Goal: Navigation & Orientation: Find specific page/section

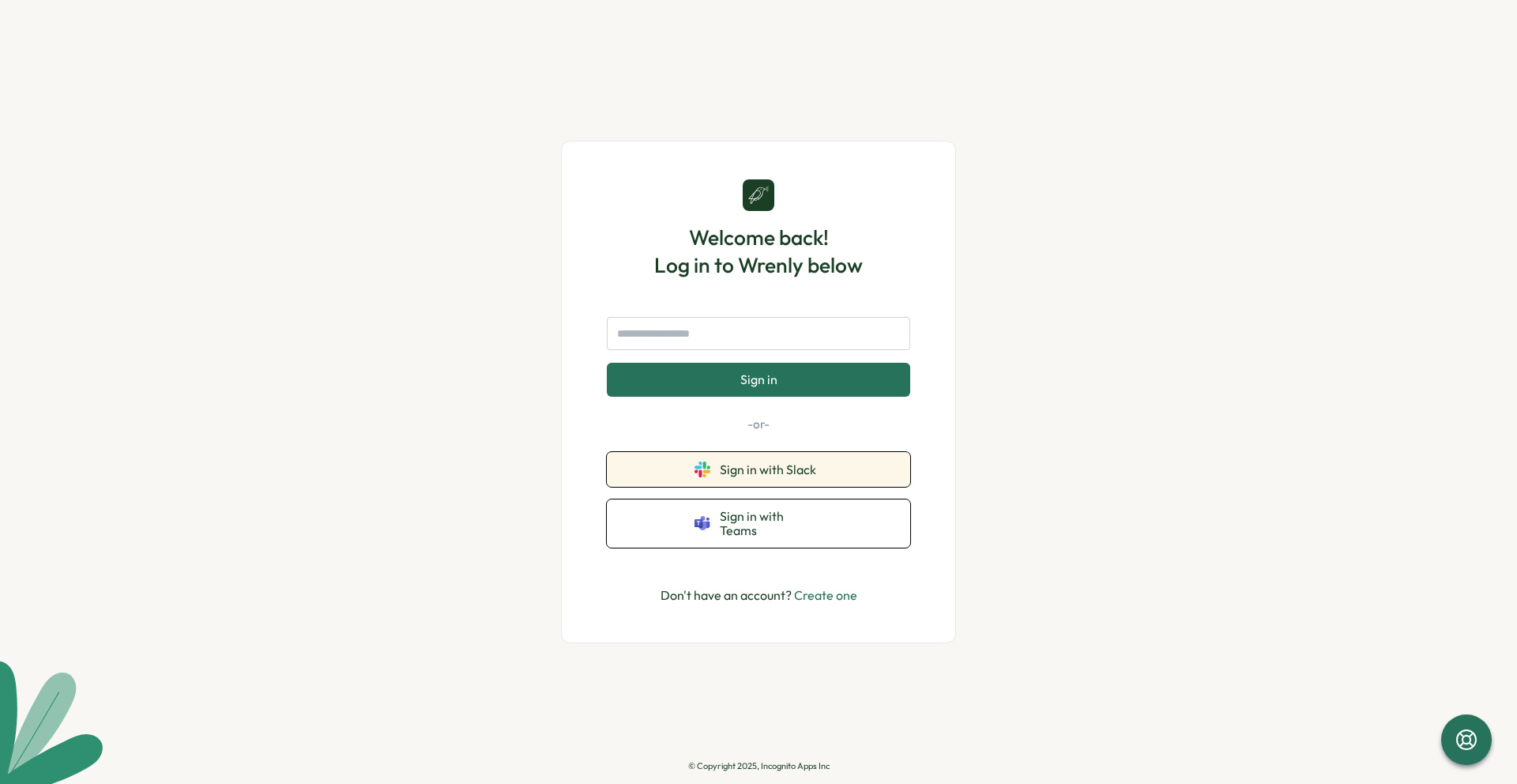
click at [755, 471] on span "Sign in with Slack" at bounding box center [771, 470] width 103 height 14
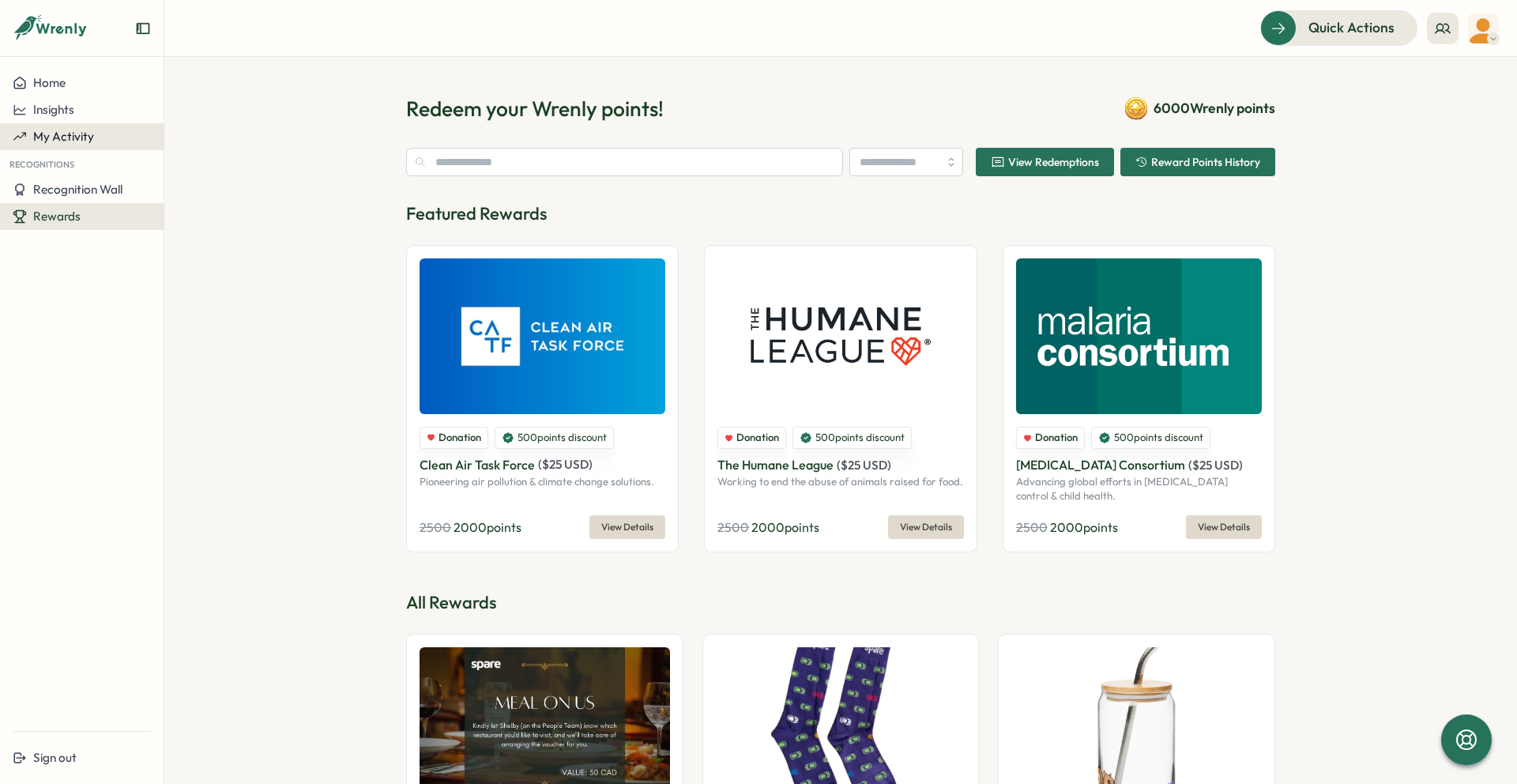
click at [50, 136] on span "My Activity" at bounding box center [64, 136] width 61 height 15
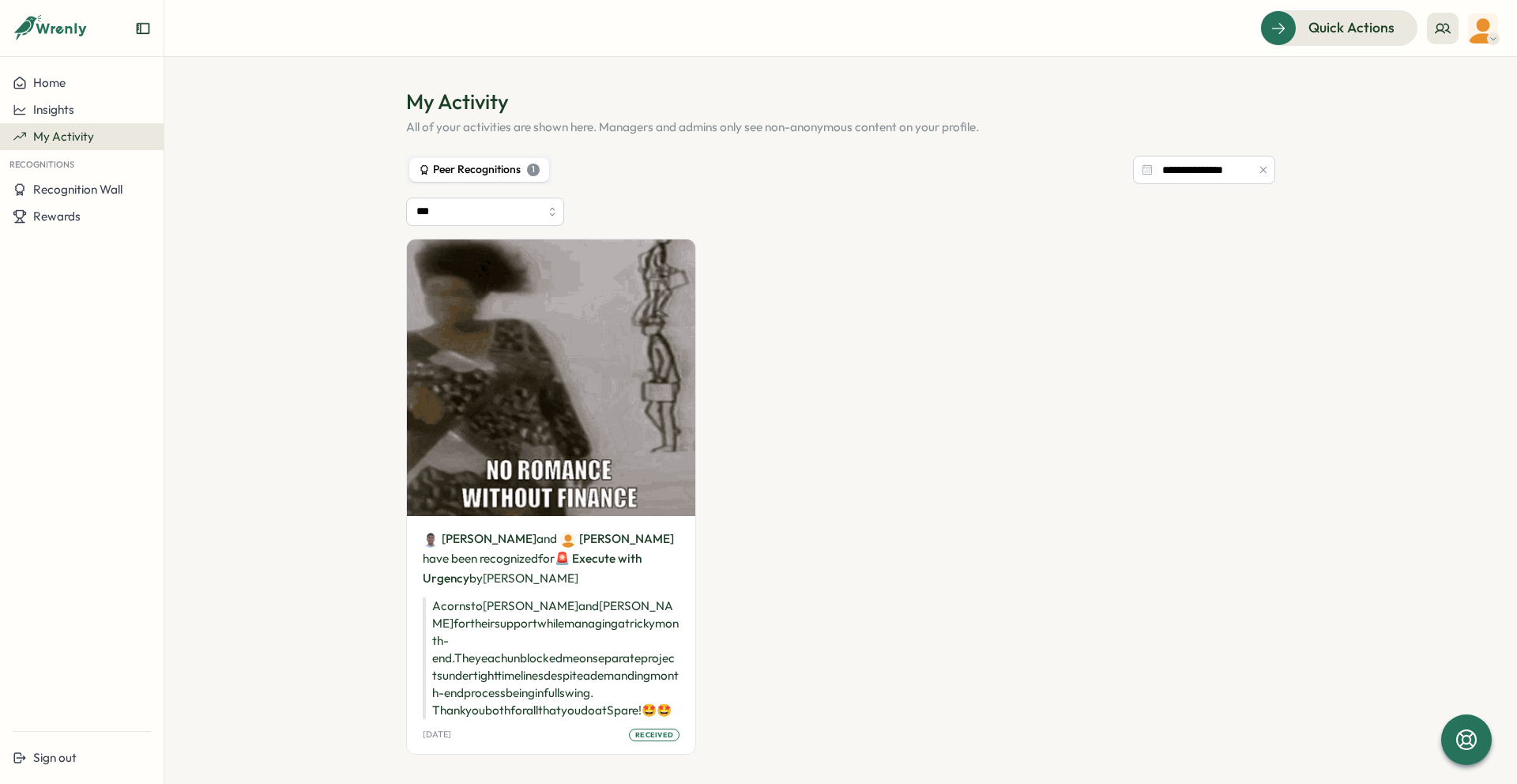
scroll to position [10, 0]
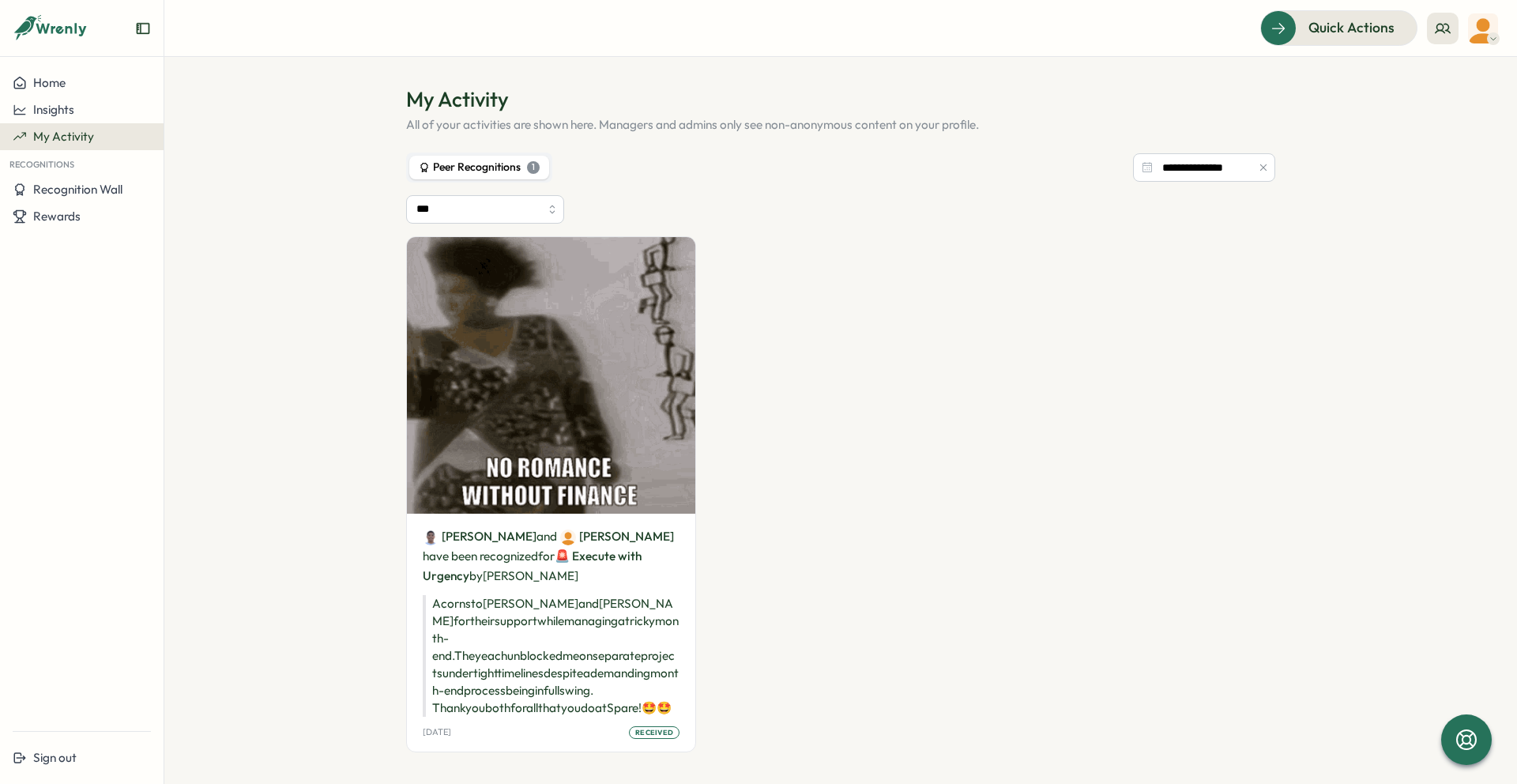
click at [527, 166] on div "1" at bounding box center [533, 167] width 13 height 13
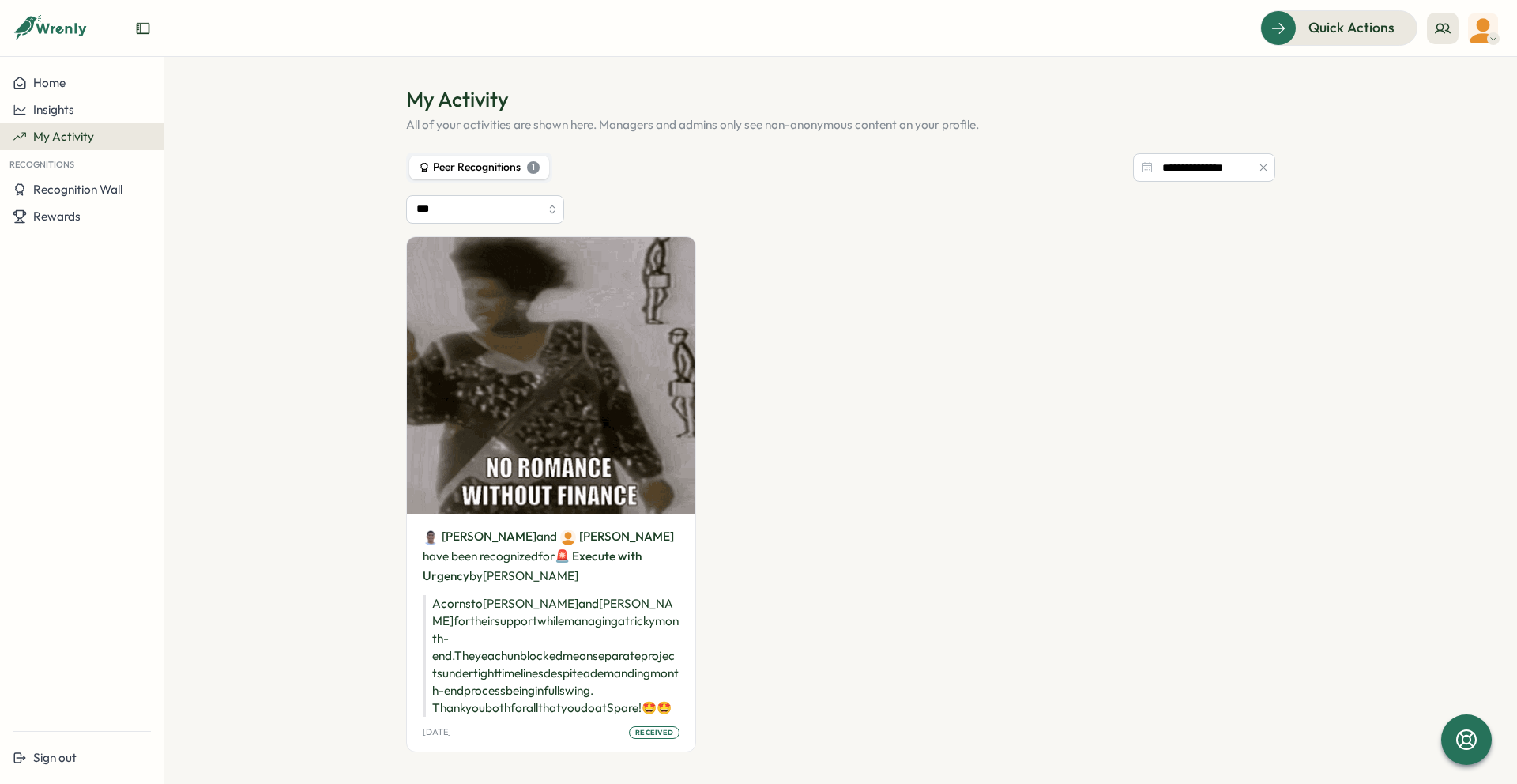
click at [527, 166] on div "1" at bounding box center [533, 167] width 13 height 13
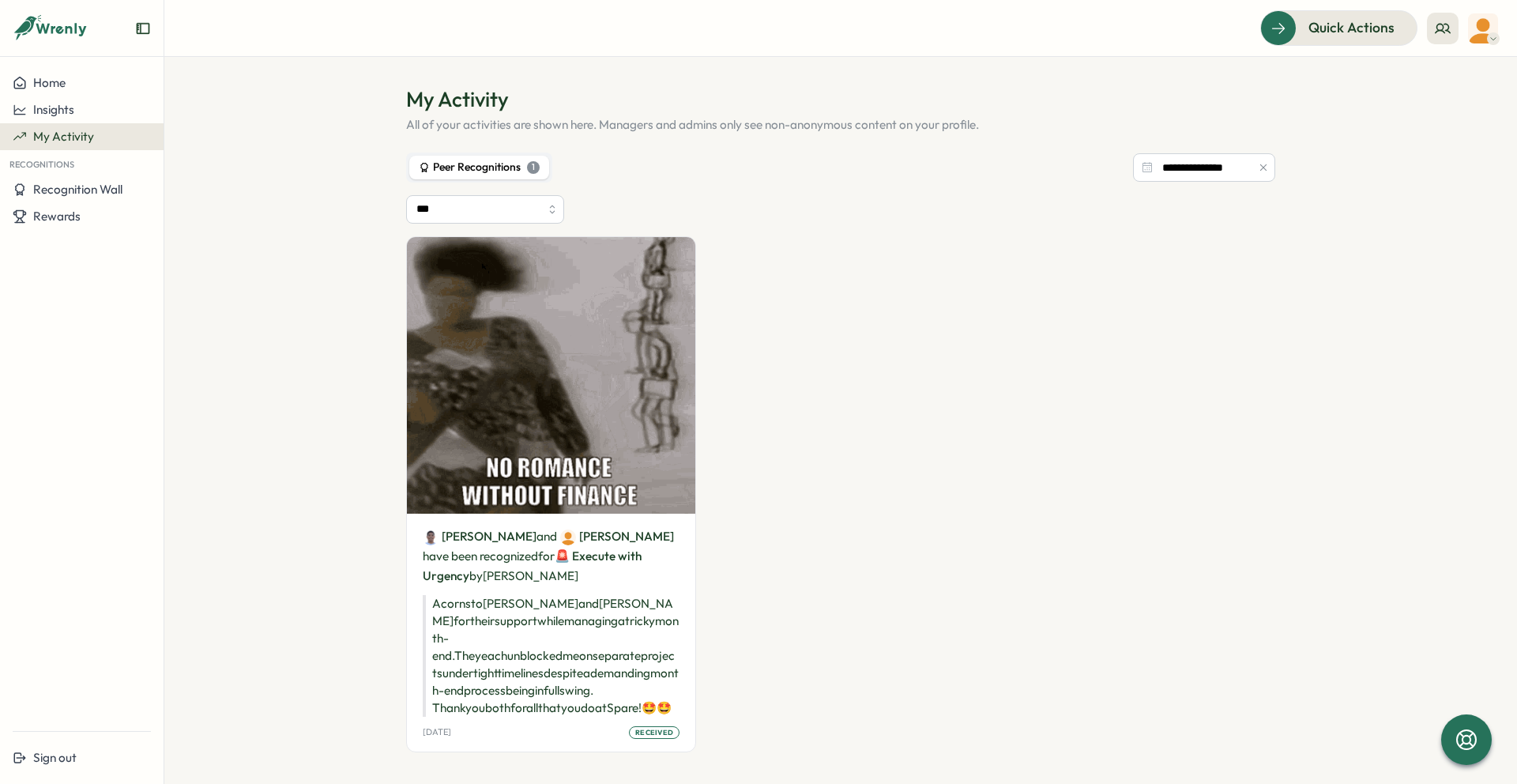
click at [527, 166] on div "1" at bounding box center [533, 167] width 13 height 13
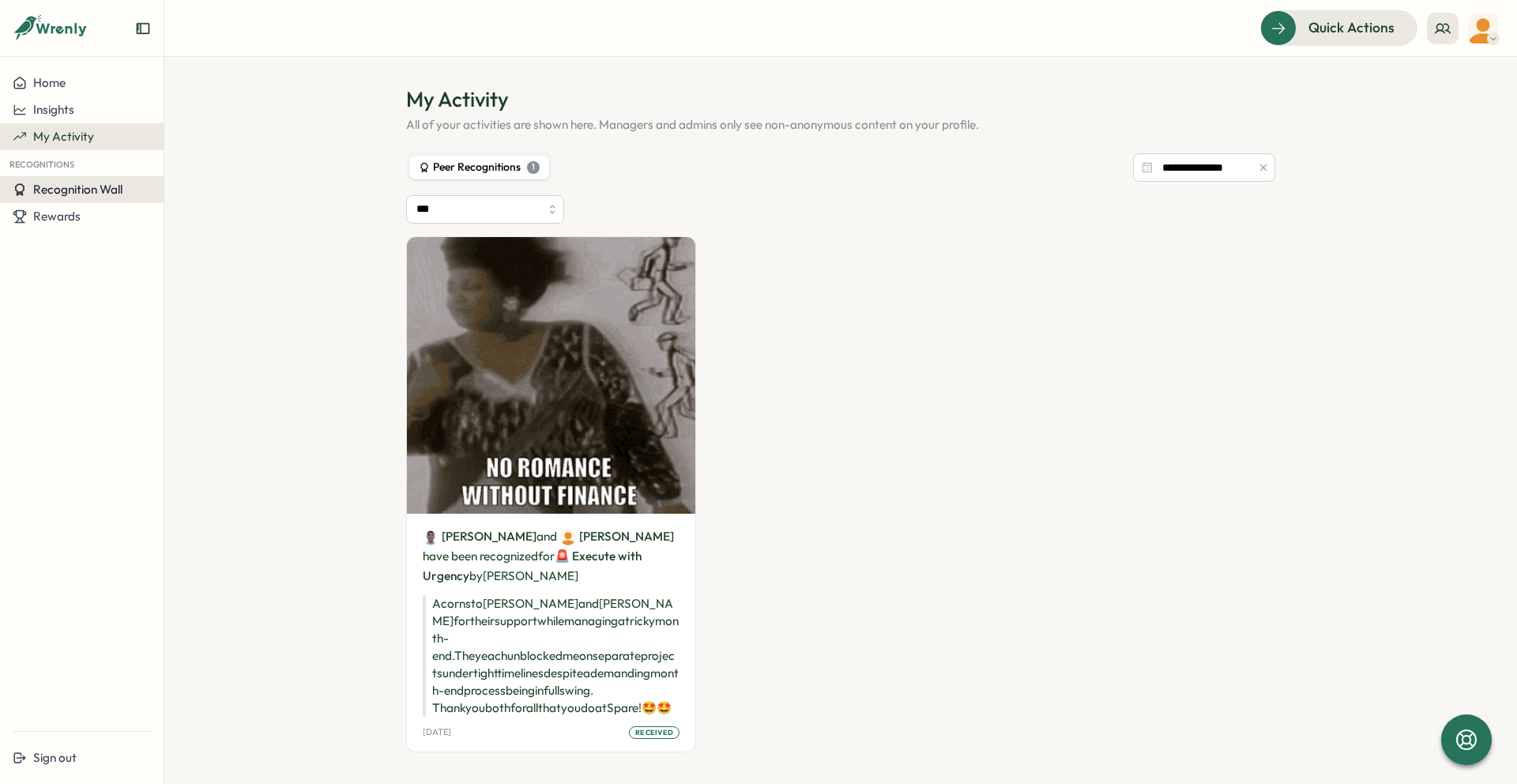
click at [94, 188] on span "Recognition Wall" at bounding box center [78, 189] width 89 height 15
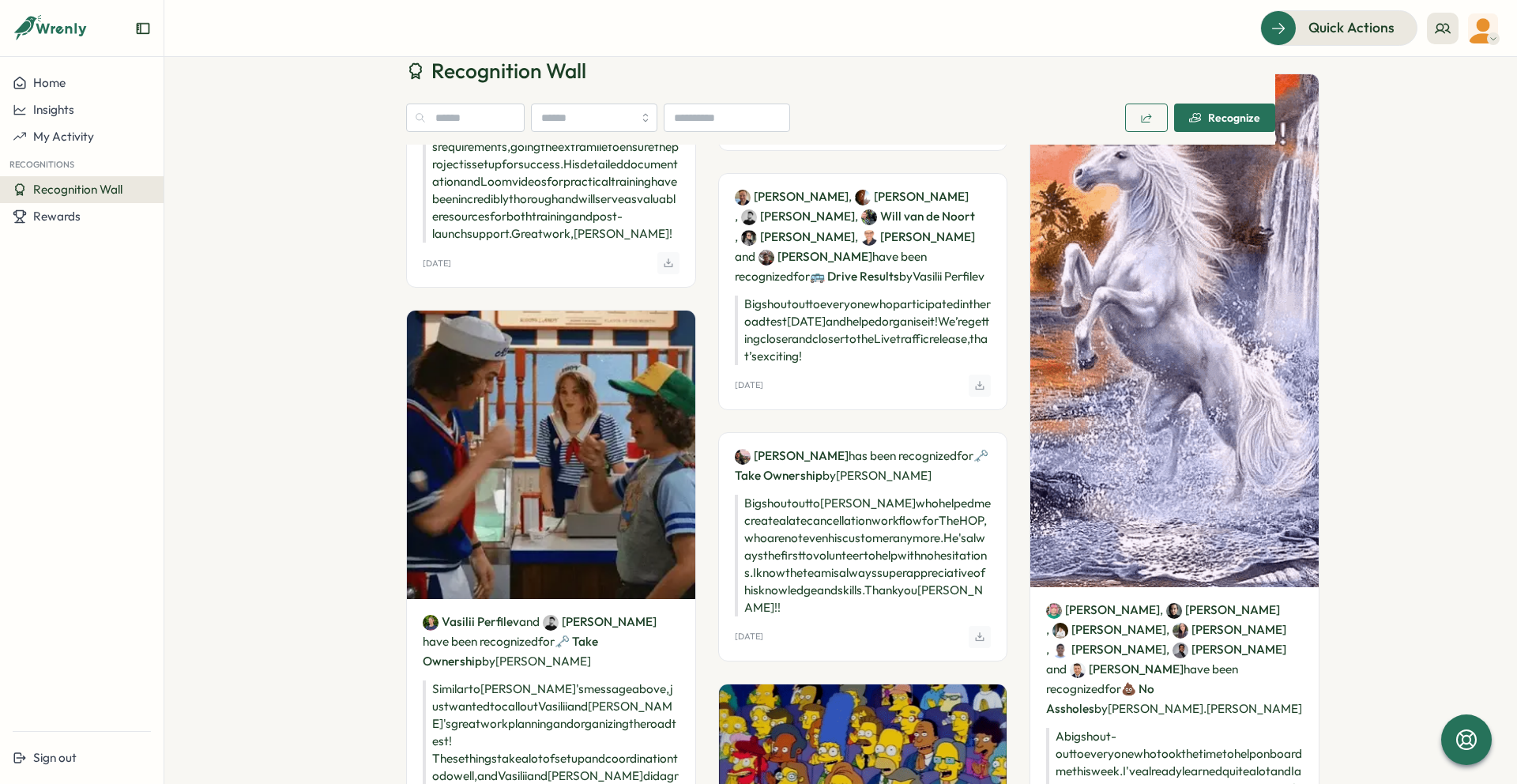
scroll to position [951, 0]
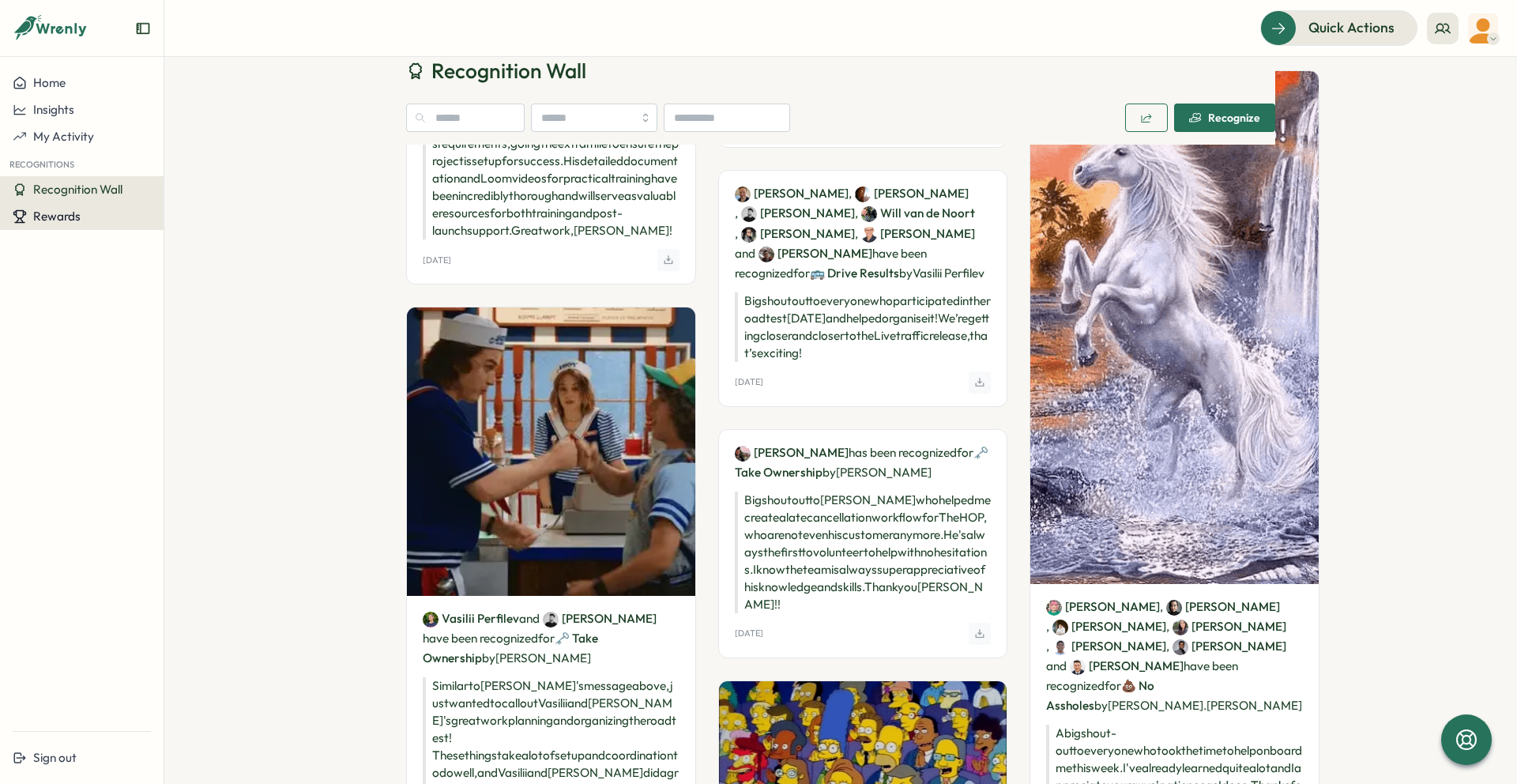
click at [72, 211] on span "Rewards" at bounding box center [56, 216] width 47 height 15
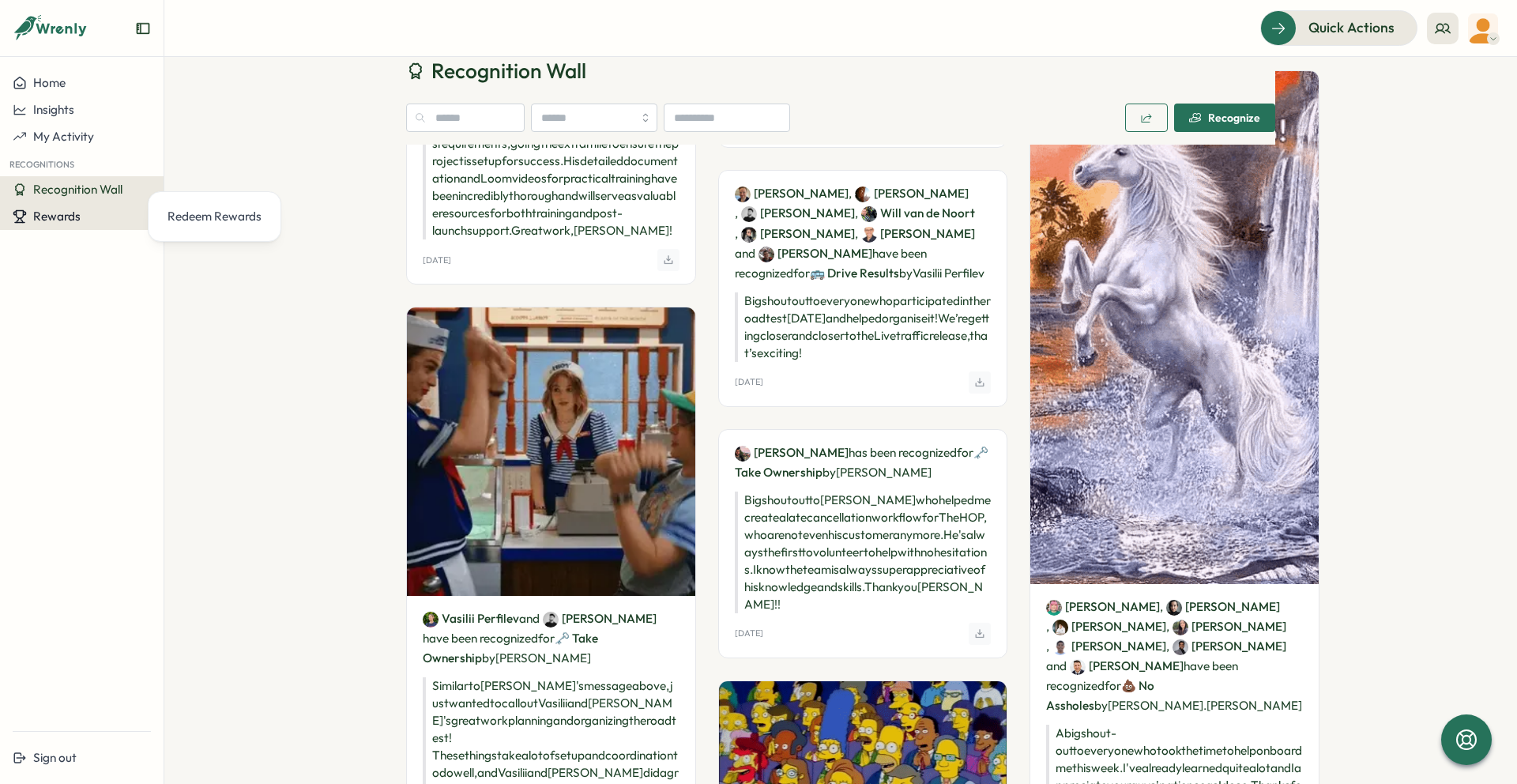
click at [74, 217] on span "Rewards" at bounding box center [56, 216] width 47 height 15
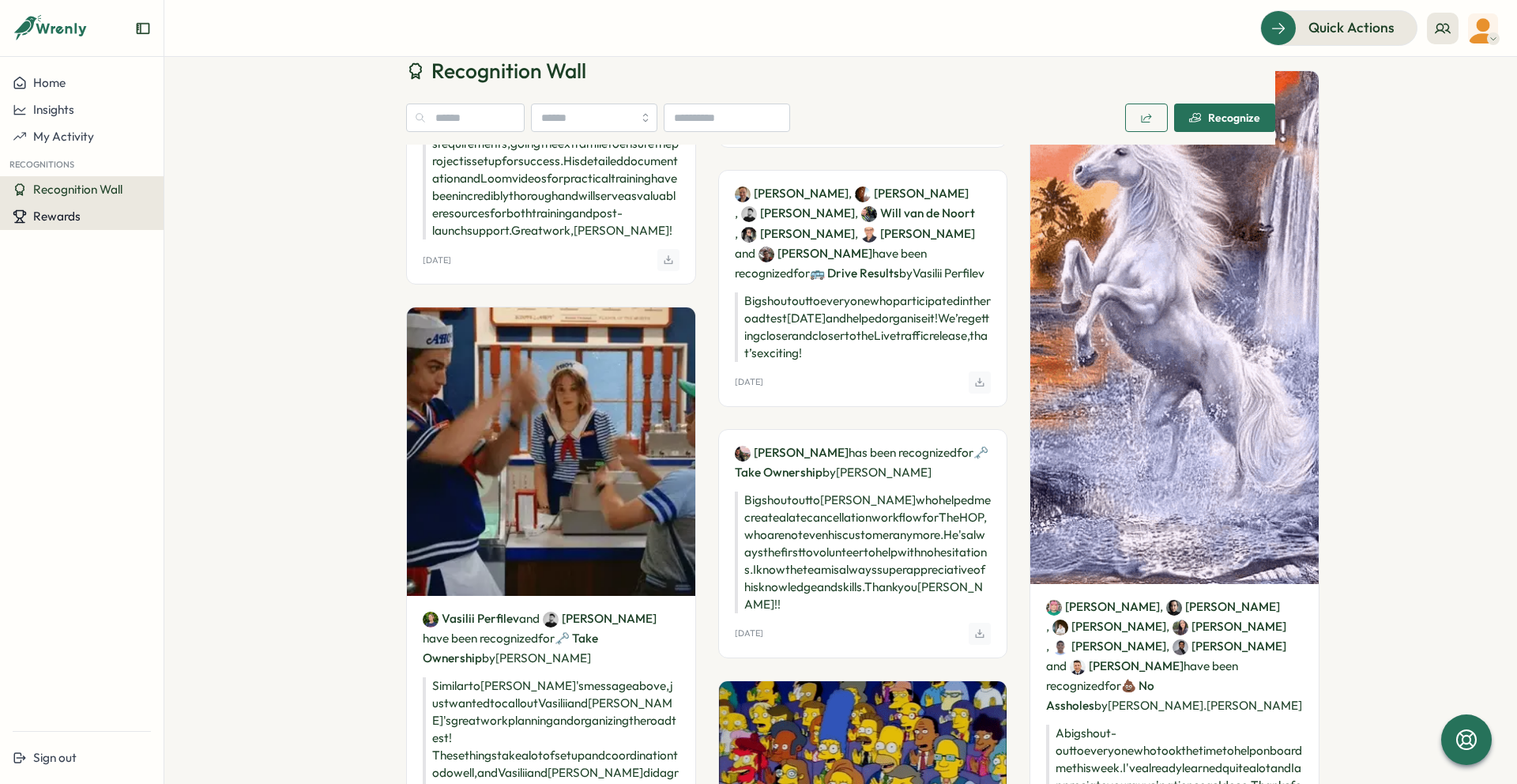
click at [94, 215] on div "Rewards" at bounding box center [81, 217] width 139 height 14
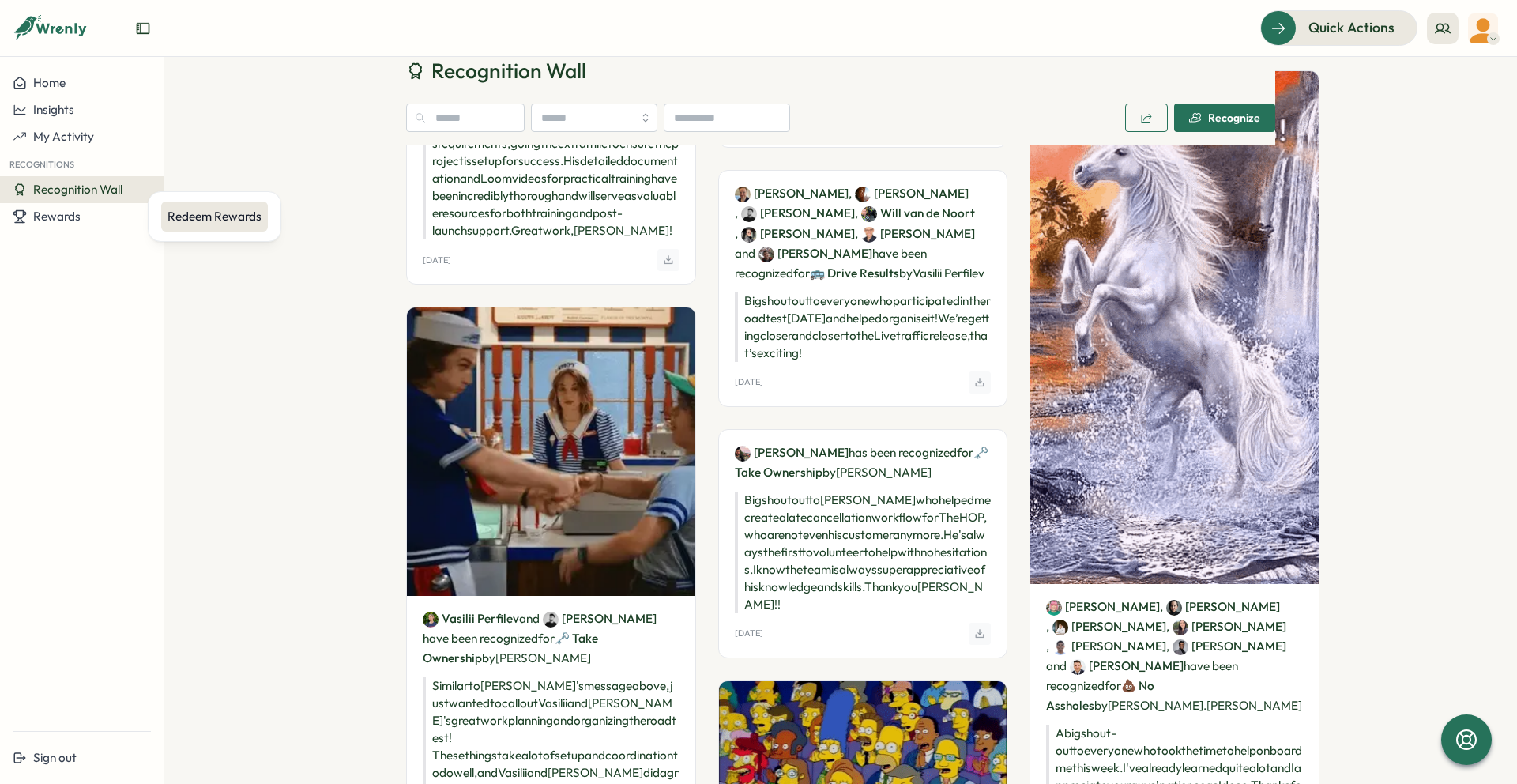
click at [192, 212] on div "Redeem Rewards" at bounding box center [214, 216] width 94 height 17
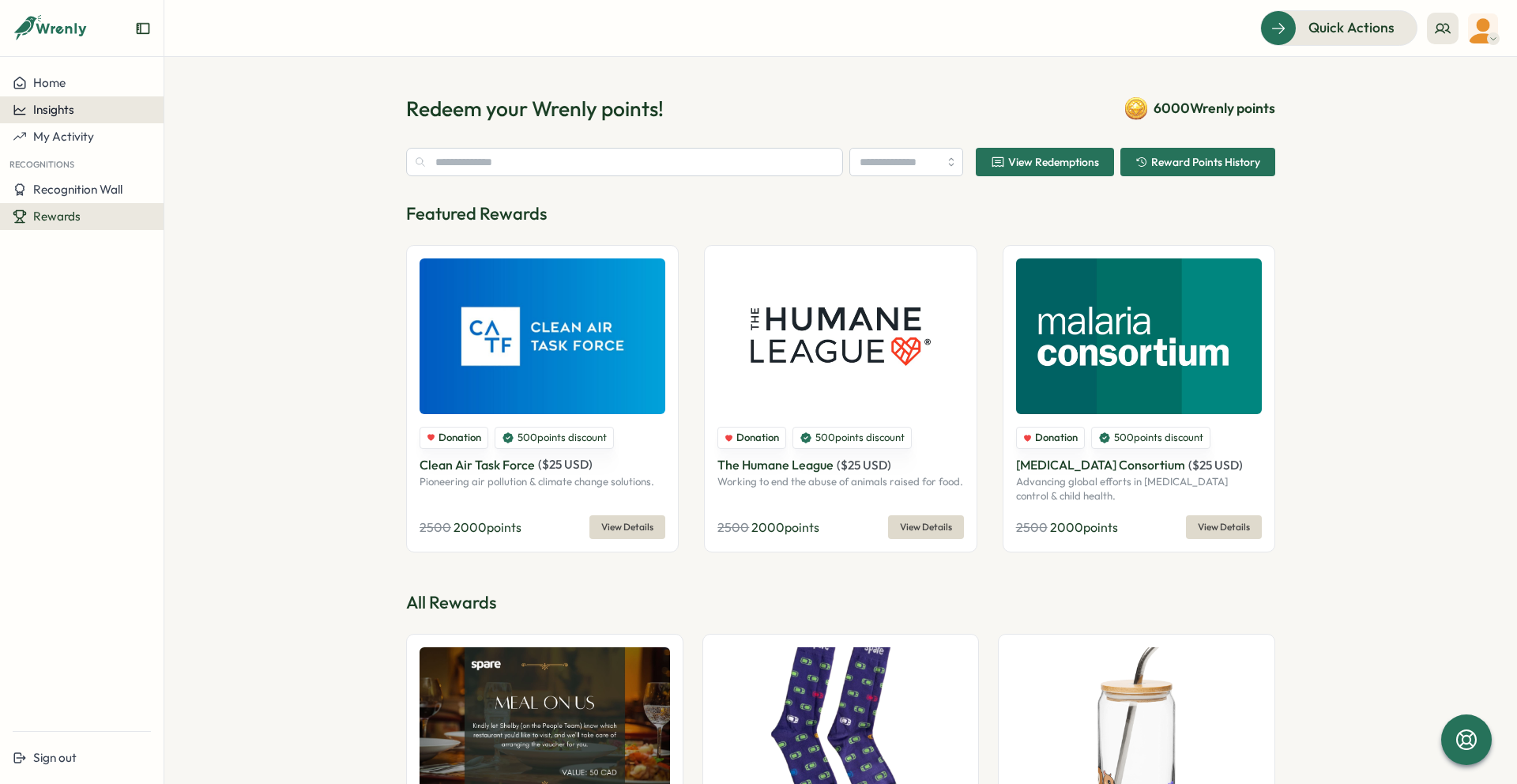
click at [58, 117] on button "Insights" at bounding box center [81, 110] width 164 height 27
click at [191, 94] on div "Recognitions" at bounding box center [206, 94] width 78 height 17
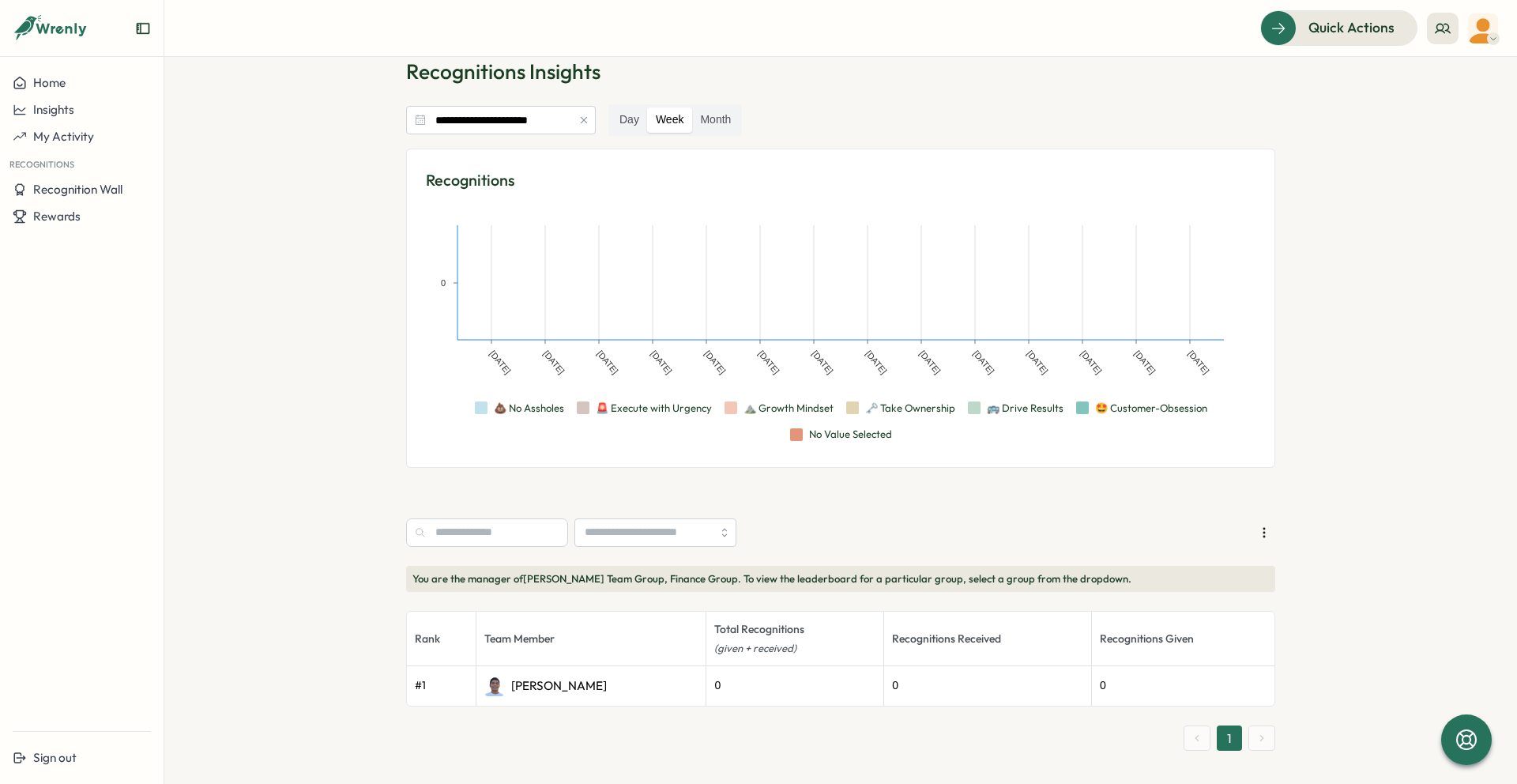
scroll to position [42, 0]
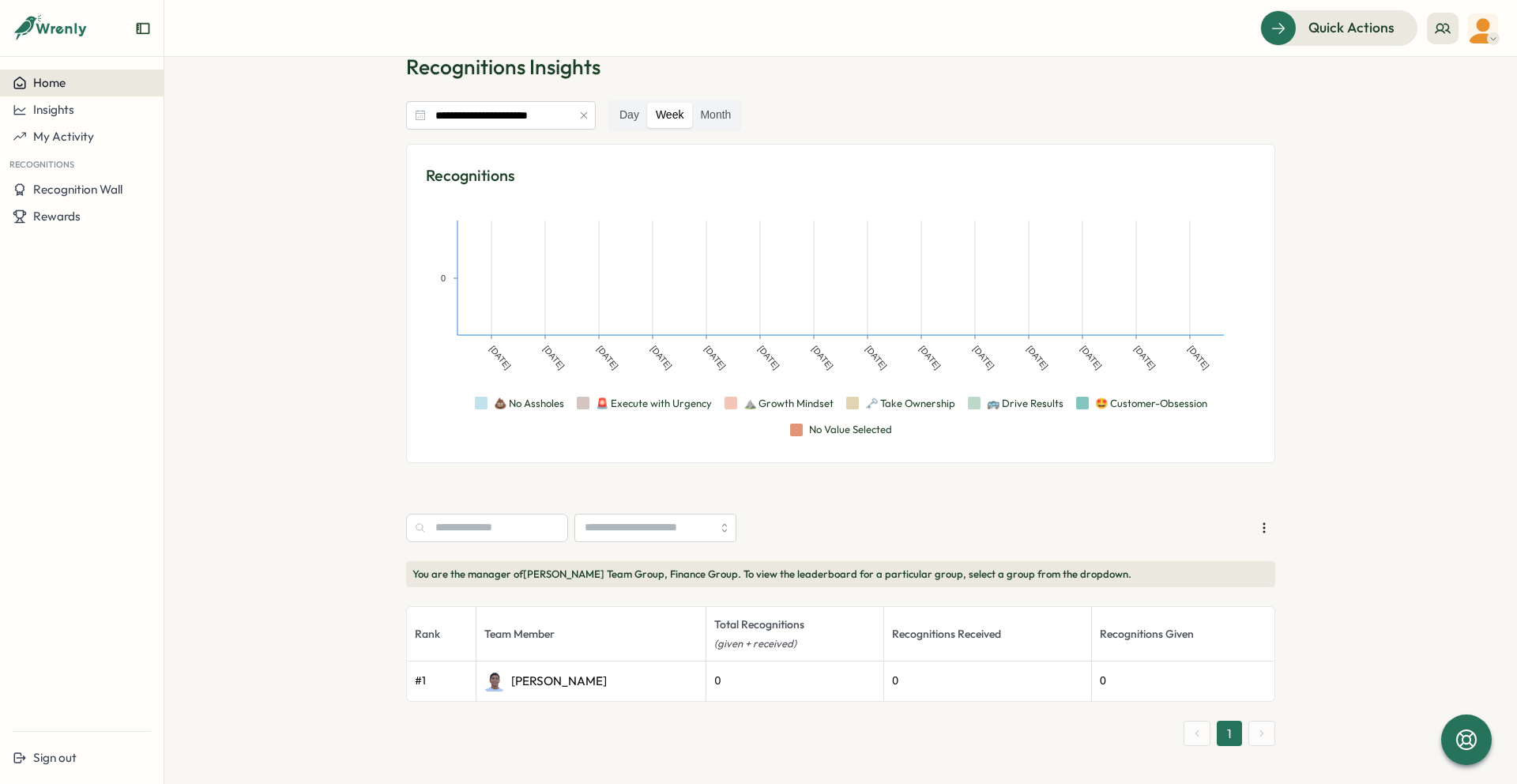
click at [70, 91] on button "Home" at bounding box center [81, 83] width 164 height 27
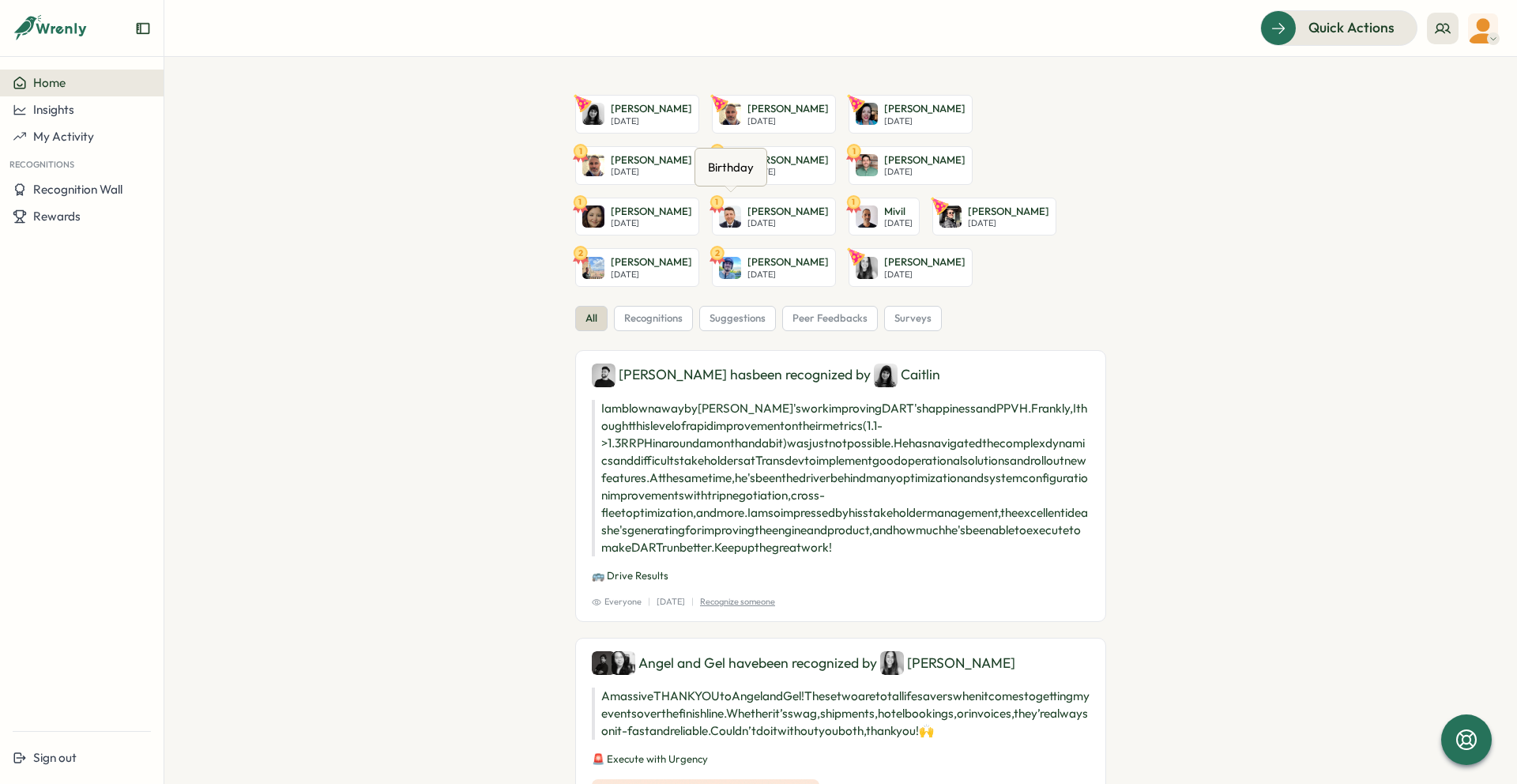
click at [968, 217] on p "[PERSON_NAME]" at bounding box center [1009, 212] width 81 height 14
click at [365, 289] on section "[PERSON_NAME] [DATE] [PERSON_NAME] [DATE] [PERSON_NAME] [DATE] 1 [PERSON_NAME] …" at bounding box center [841, 421] width 1353 height 727
click at [64, 89] on span "Home" at bounding box center [49, 82] width 32 height 15
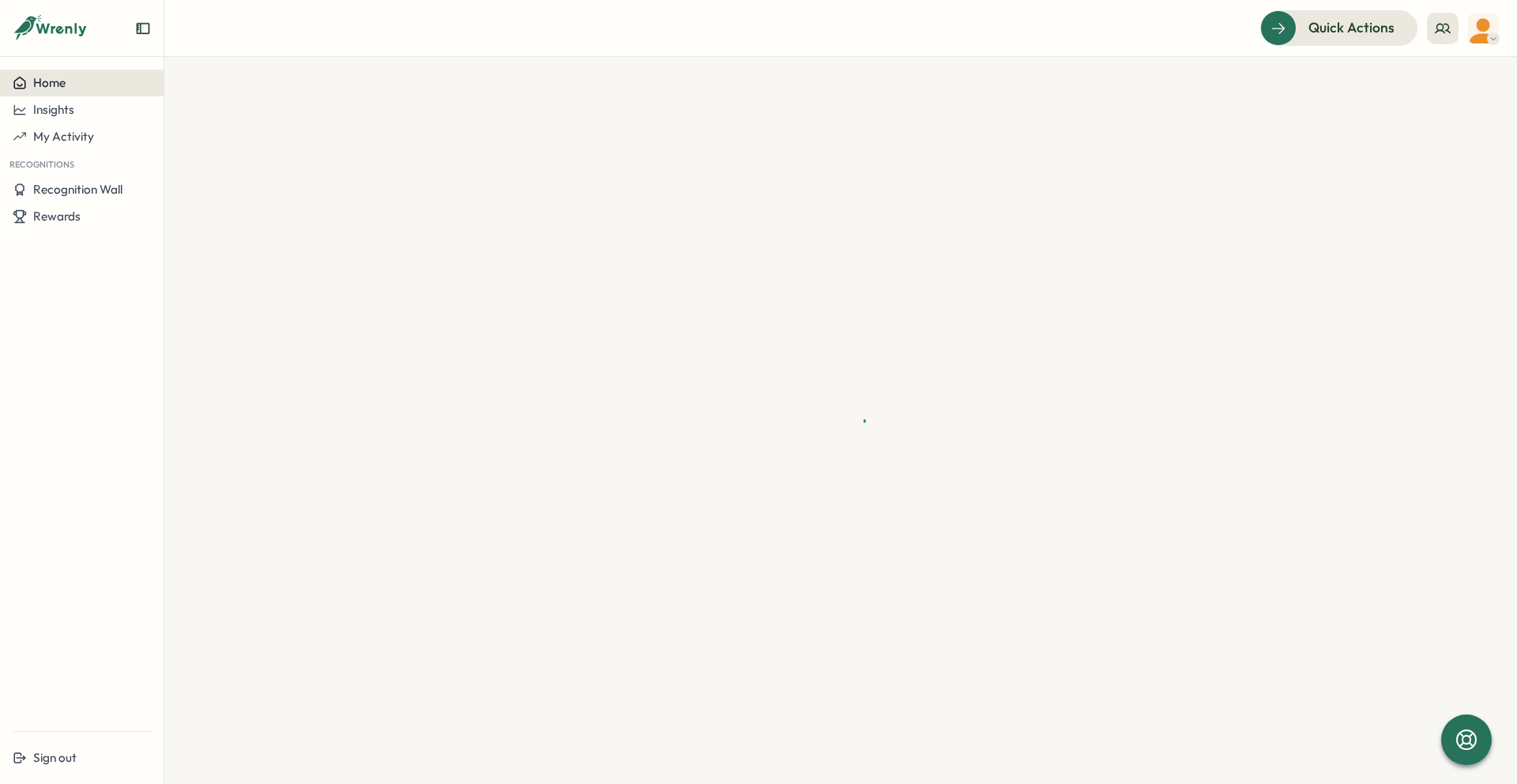
click at [67, 82] on div "Home" at bounding box center [81, 83] width 139 height 14
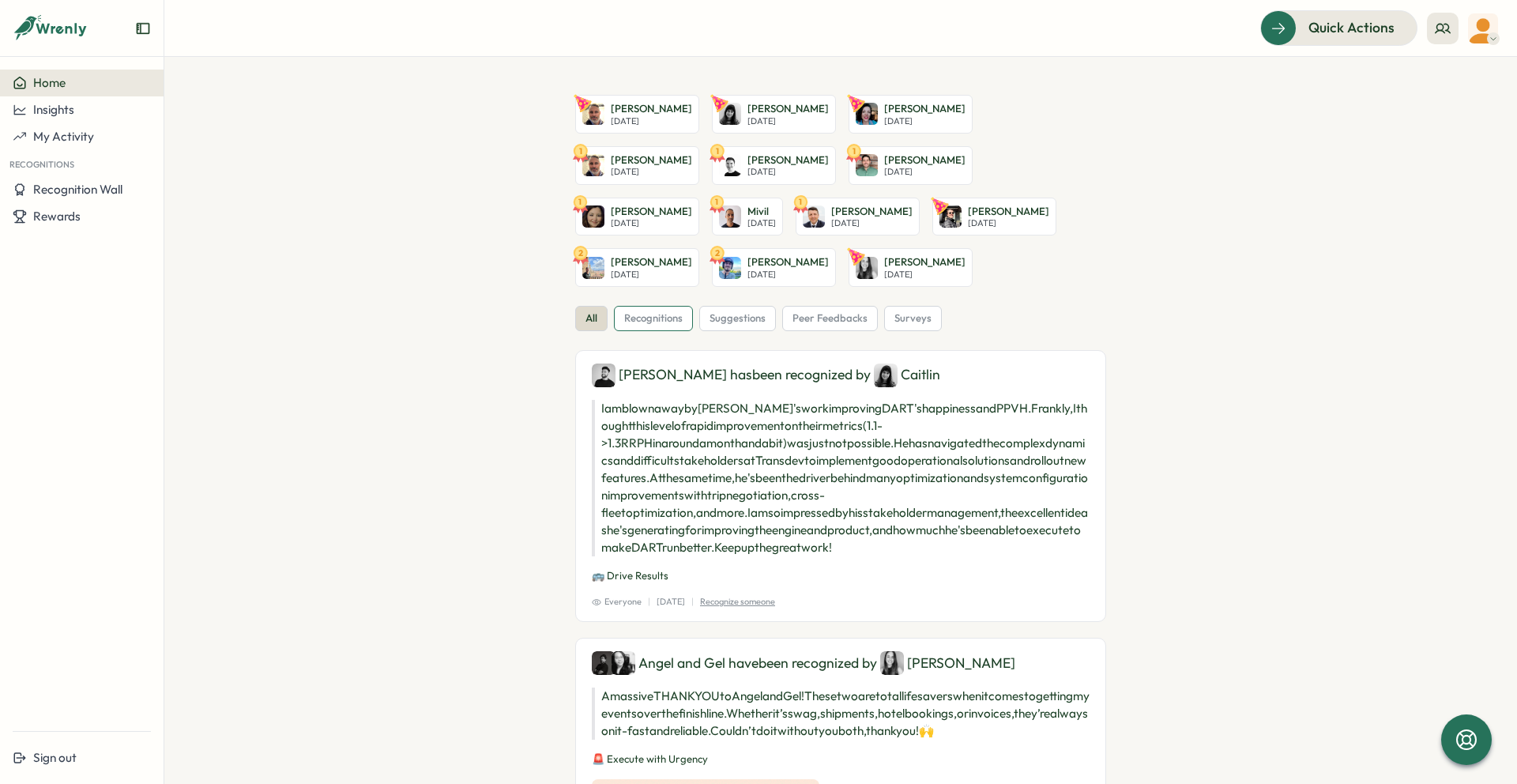
click at [643, 314] on span "recognitions" at bounding box center [653, 319] width 58 height 14
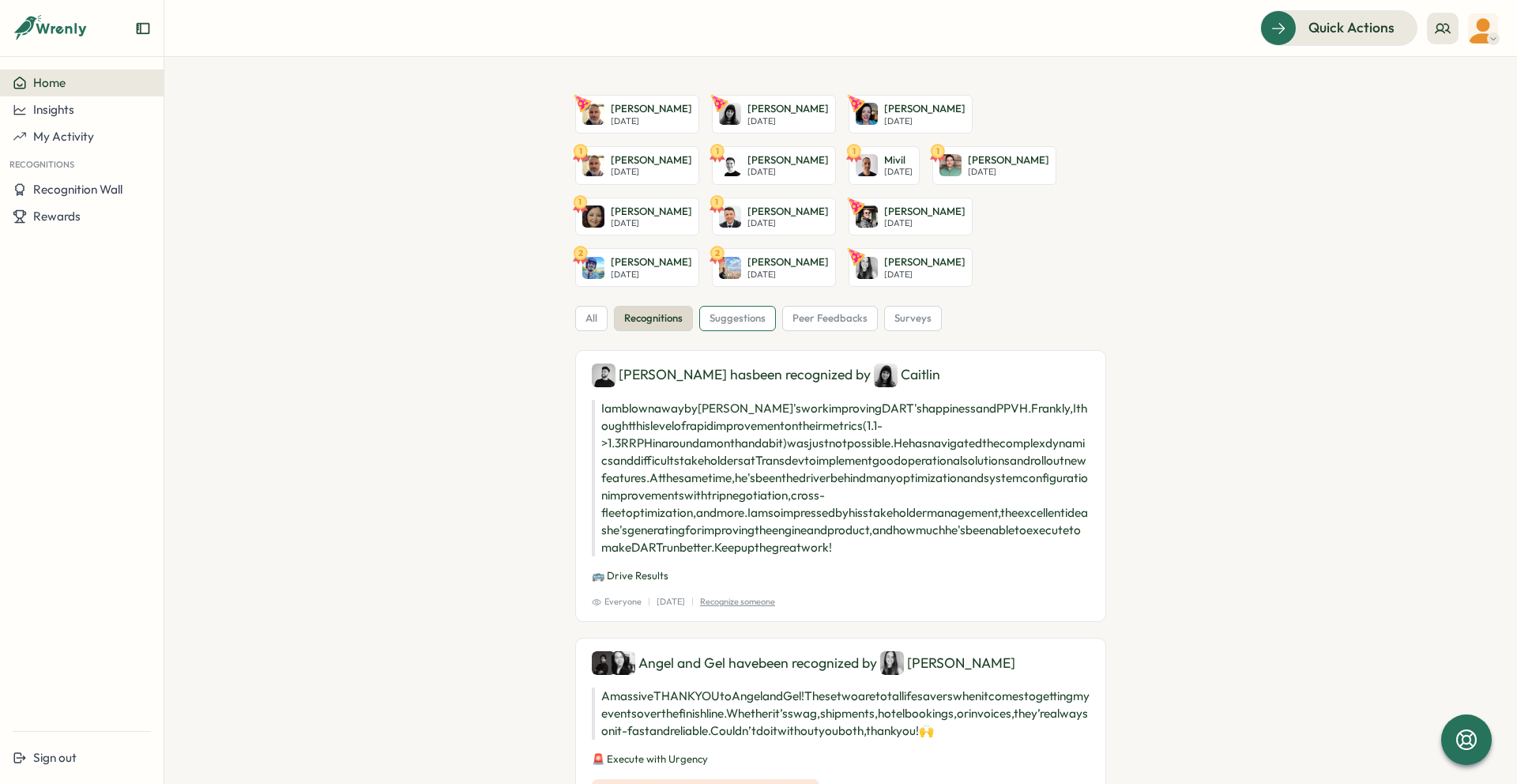
click at [717, 325] on span "suggestions" at bounding box center [737, 319] width 56 height 14
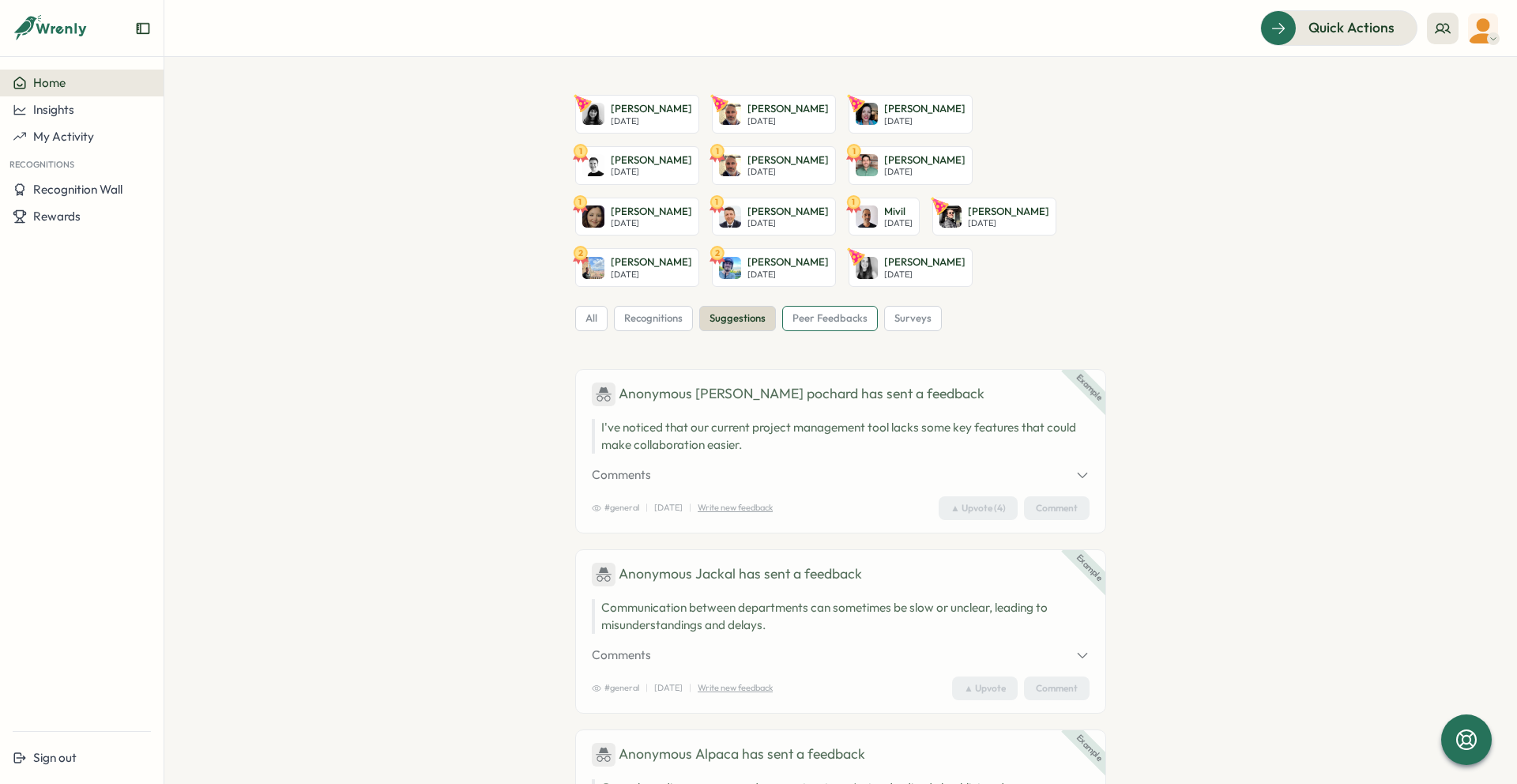
click at [821, 321] on span "peer feedbacks" at bounding box center [831, 319] width 75 height 14
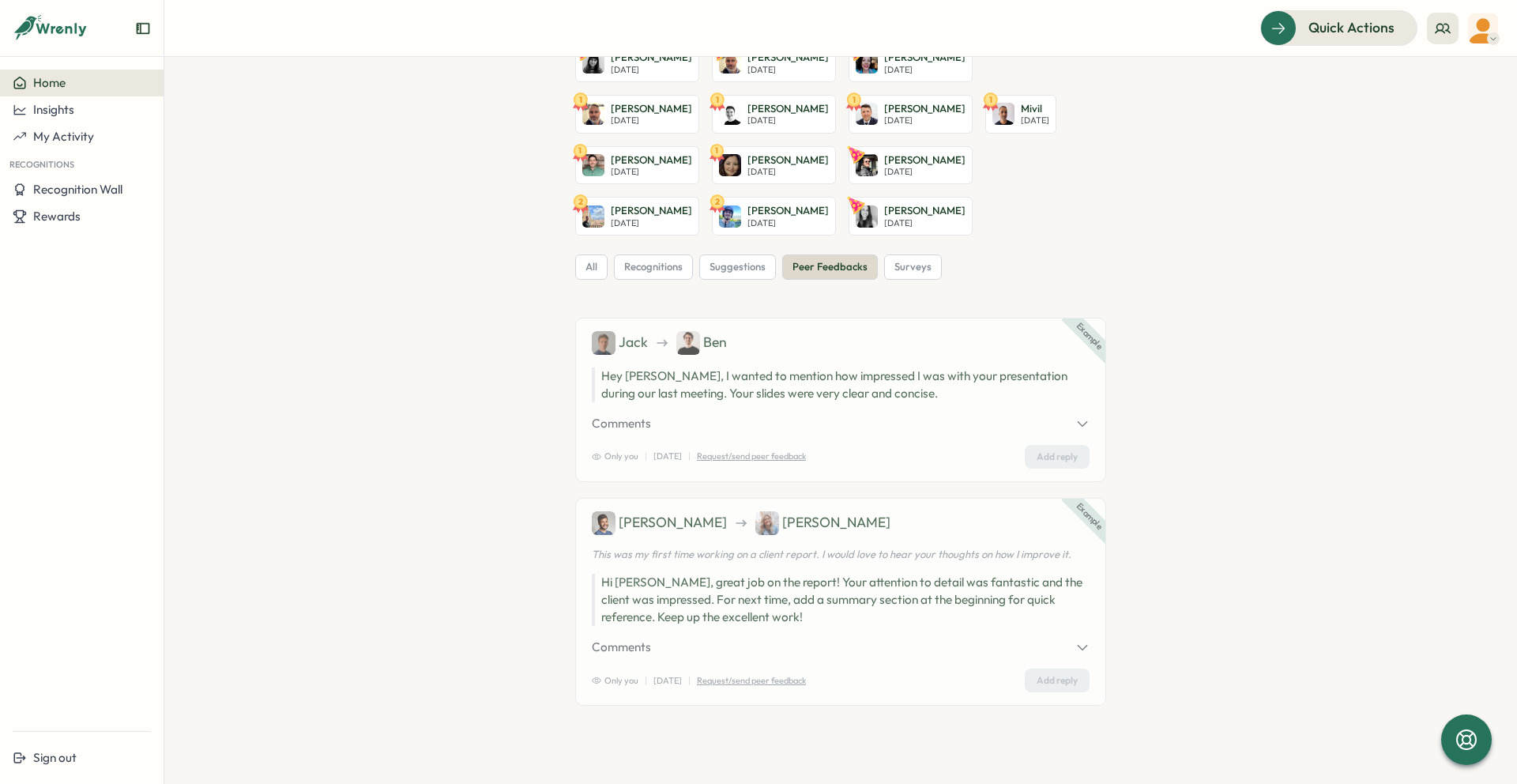
scroll to position [62, 0]
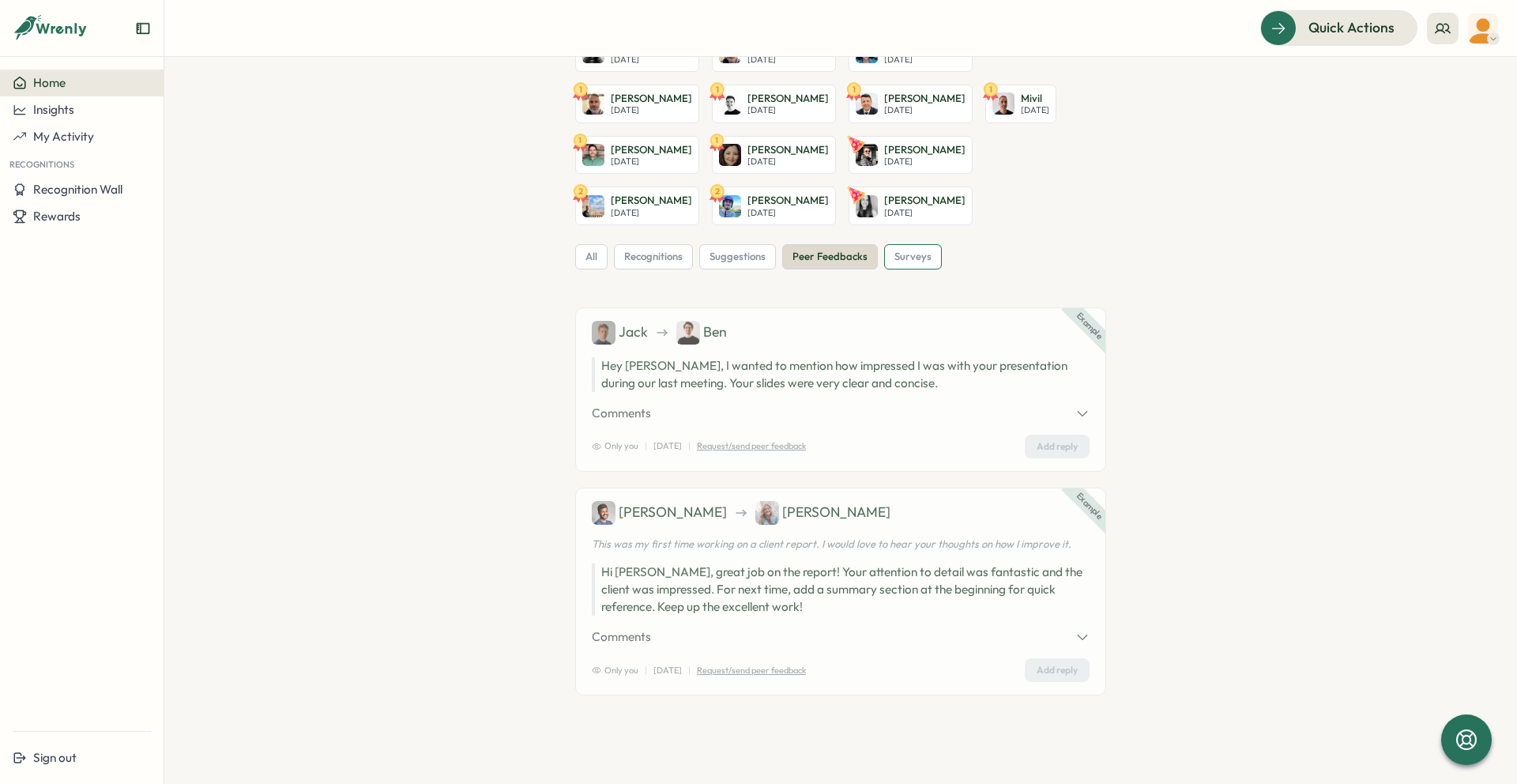
click at [908, 254] on span "surveys" at bounding box center [914, 257] width 38 height 14
